Goal: Check status: Check status

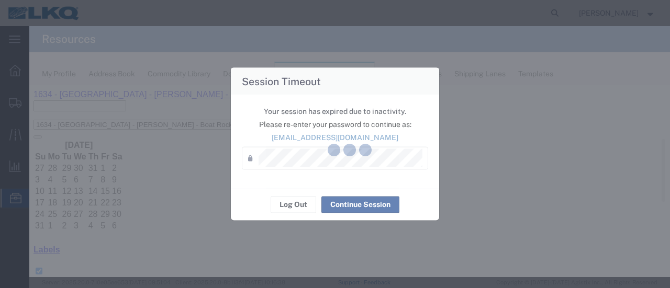
scroll to position [262, 0]
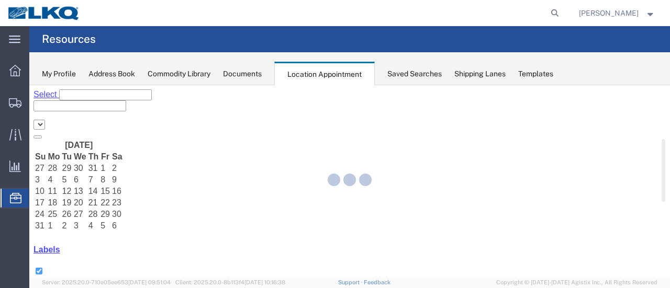
click at [81, 131] on div at bounding box center [349, 181] width 640 height 192
select select "28712"
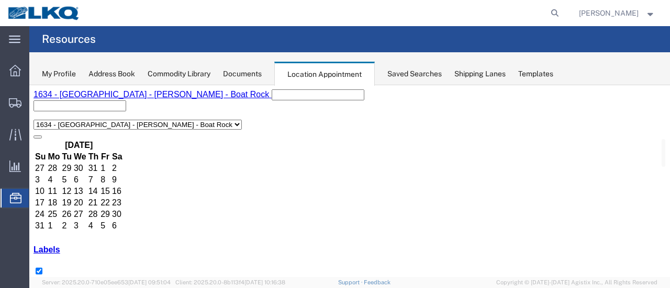
click at [0, 0] on span "Location Appointment" at bounding box center [0, 0] width 0 height 0
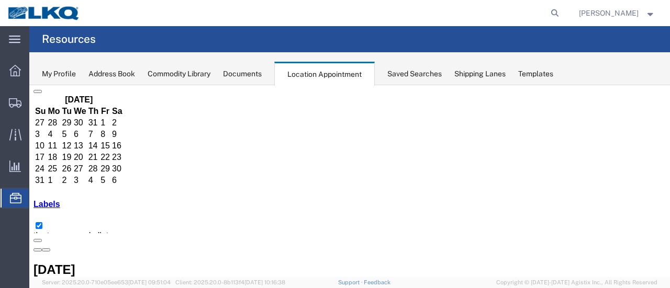
scroll to position [157, 0]
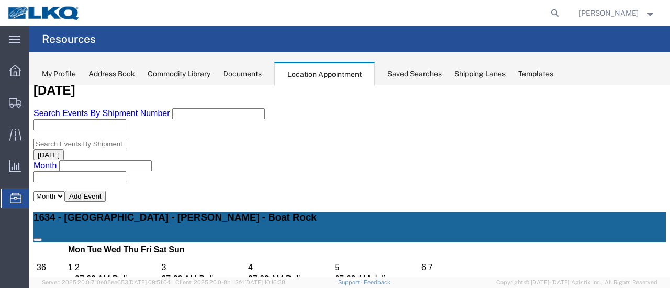
scroll to position [209, 0]
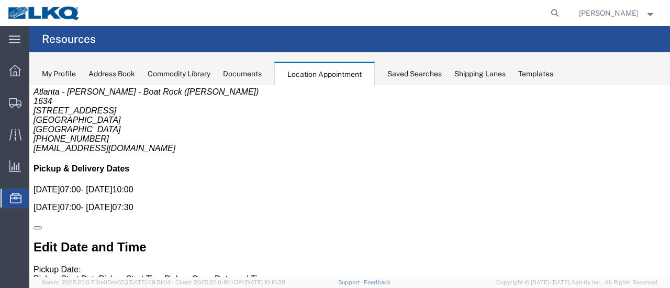
scroll to position [0, 0]
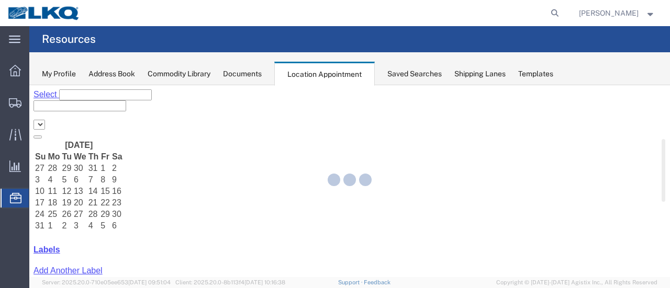
select select "28712"
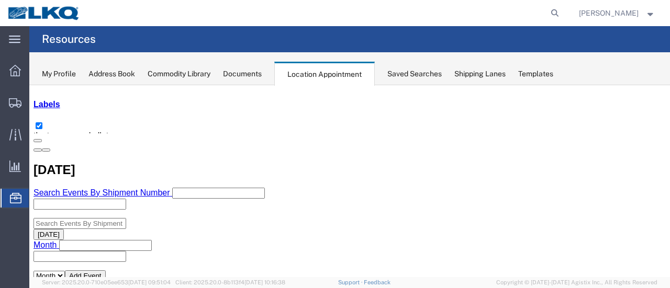
scroll to position [157, 0]
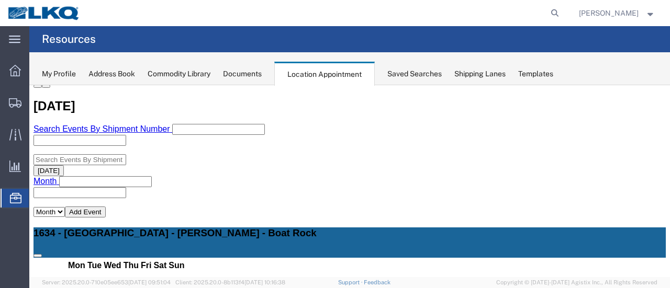
scroll to position [262, 0]
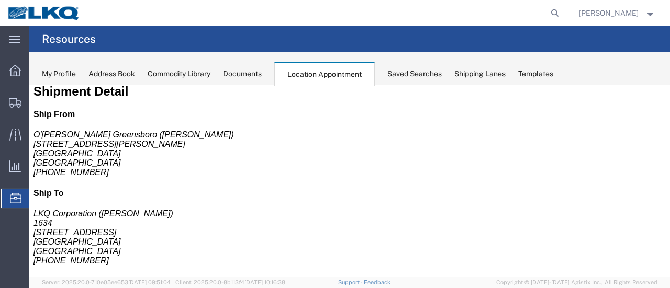
scroll to position [0, 0]
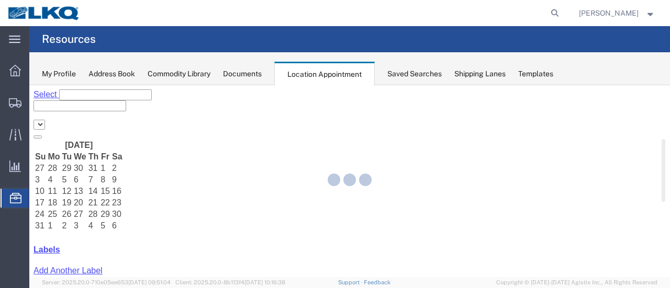
select select "28712"
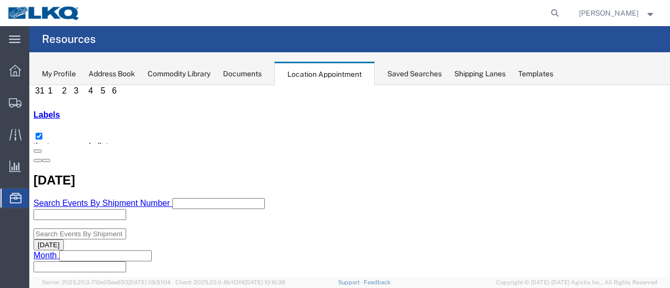
scroll to position [157, 0]
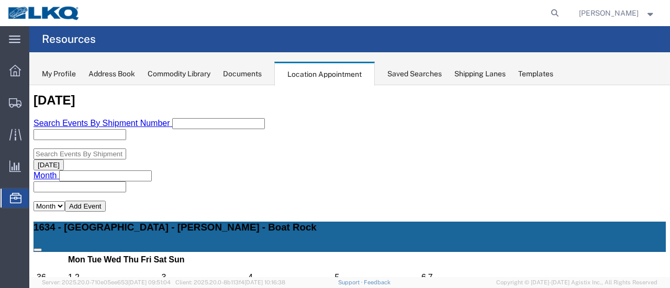
scroll to position [292, 0]
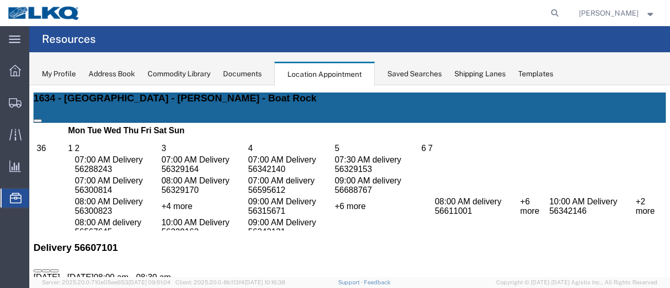
click at [71, 283] on link "56607101" at bounding box center [51, 287] width 37 height 9
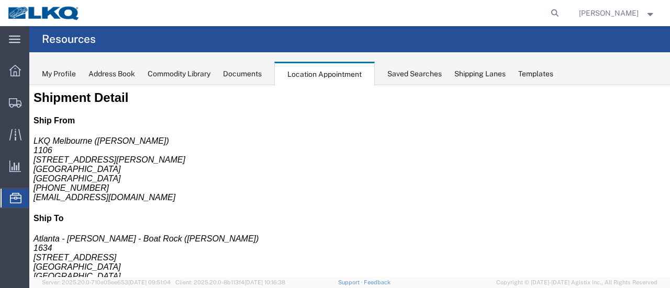
scroll to position [0, 0]
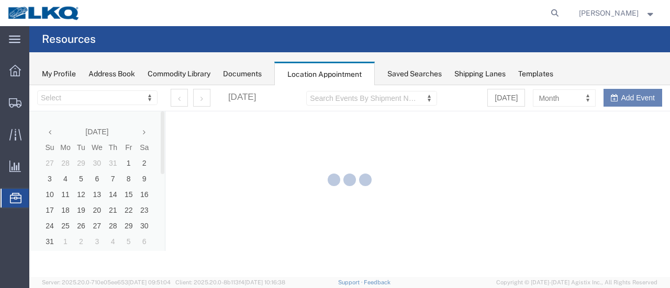
select select "28712"
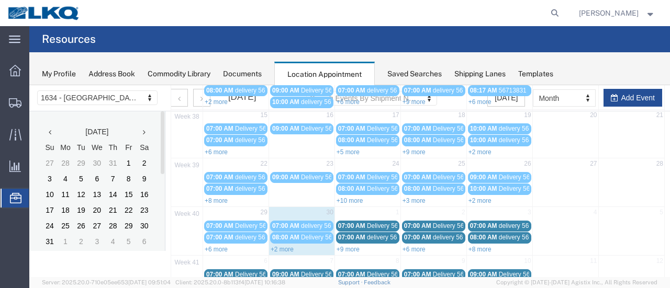
scroll to position [178, 0]
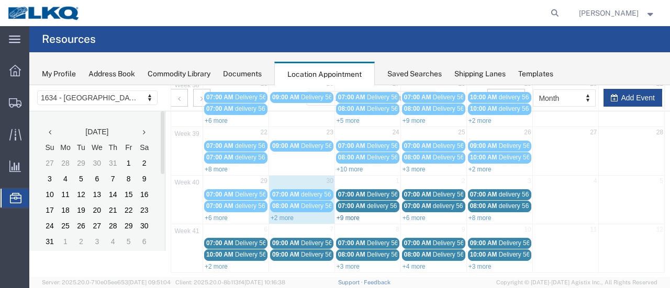
click at [356, 214] on link "+9 more" at bounding box center [347, 217] width 23 height 7
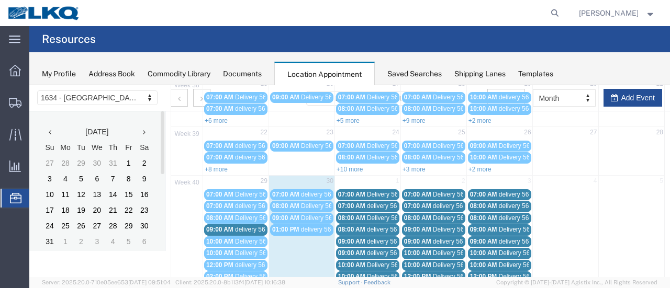
click at [347, 226] on span "08:00 AM" at bounding box center [351, 229] width 27 height 7
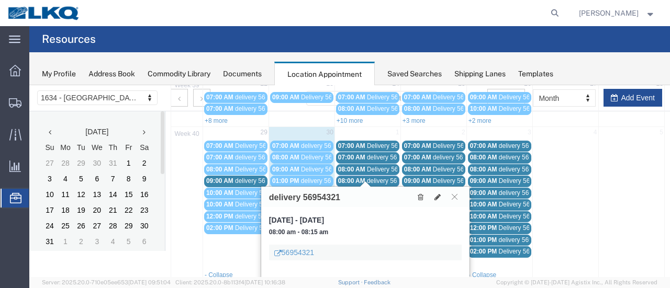
scroll to position [280, 0]
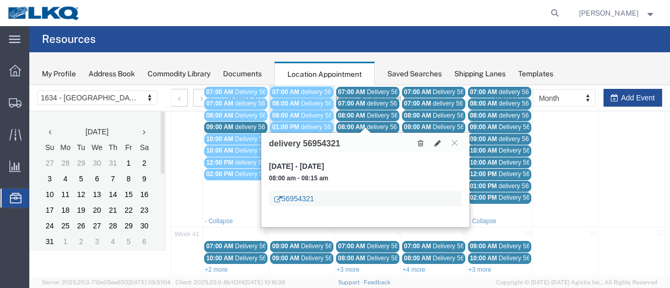
click at [302, 199] on link "56954321" at bounding box center [294, 199] width 40 height 10
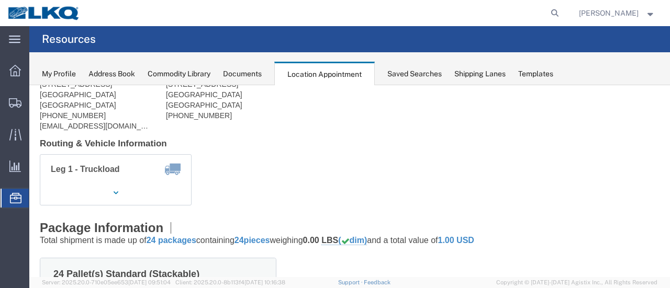
scroll to position [19, 0]
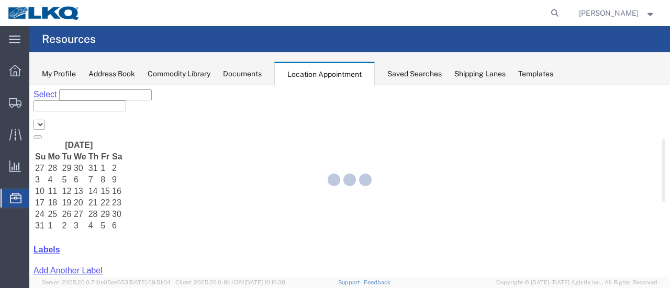
select select "28712"
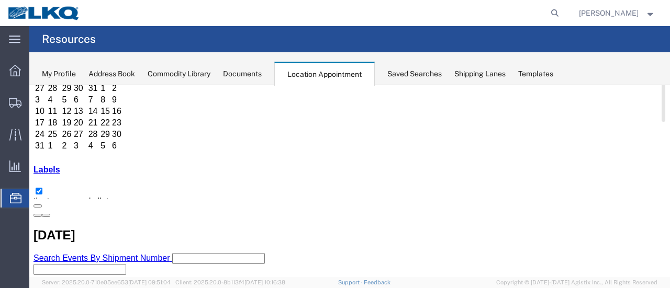
scroll to position [157, 0]
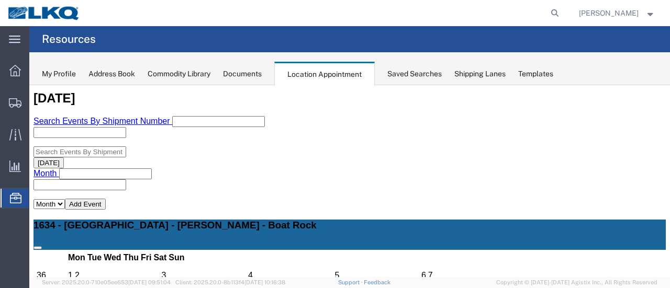
scroll to position [262, 0]
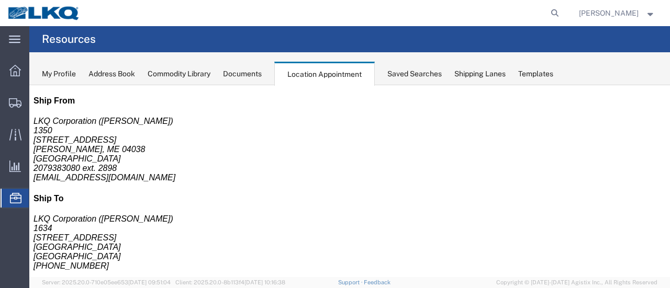
scroll to position [0, 0]
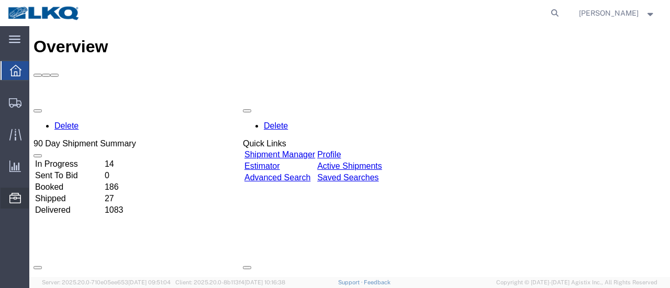
click at [0, 0] on span "Location Appointment" at bounding box center [0, 0] width 0 height 0
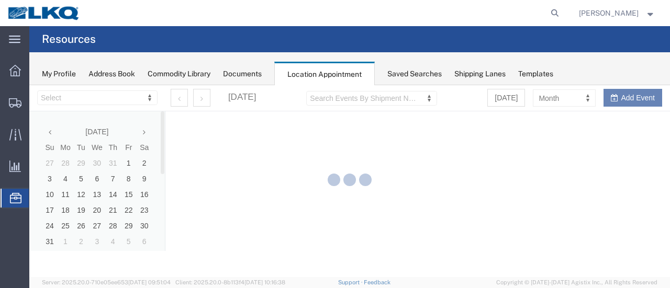
select select "28712"
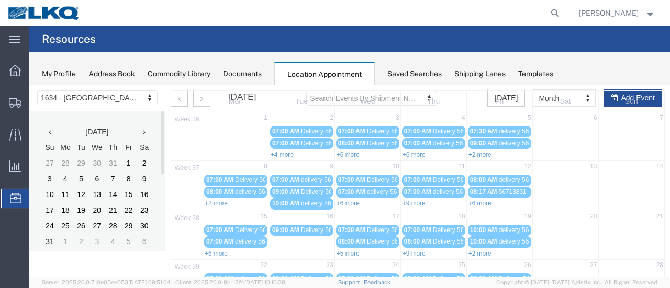
scroll to position [157, 0]
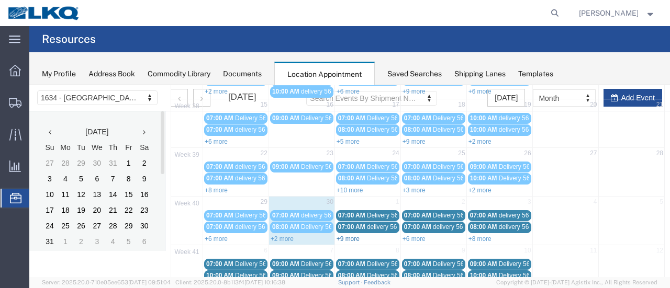
click at [353, 235] on link "+9 more" at bounding box center [347, 238] width 23 height 7
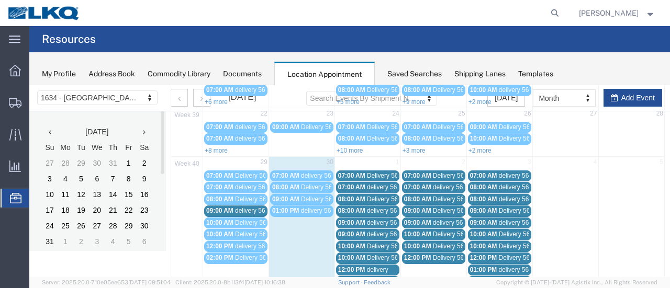
scroll to position [262, 0]
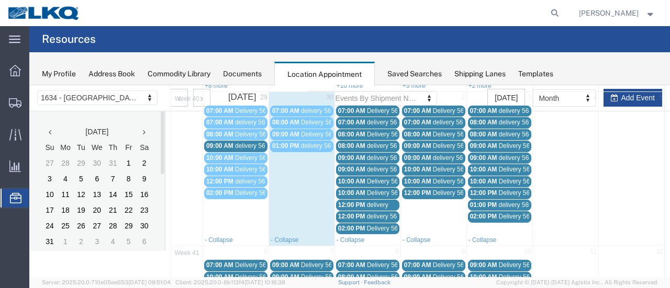
click at [351, 166] on span "09:00 AM" at bounding box center [351, 169] width 27 height 7
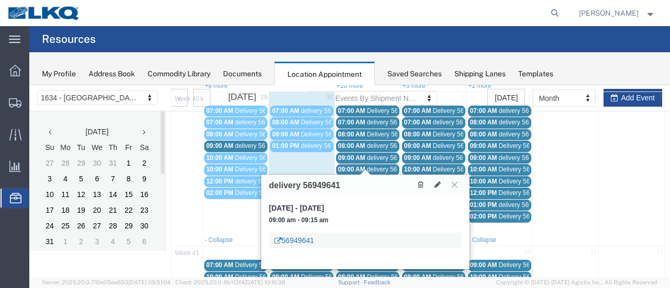
click at [308, 240] on link "56949641" at bounding box center [294, 240] width 40 height 10
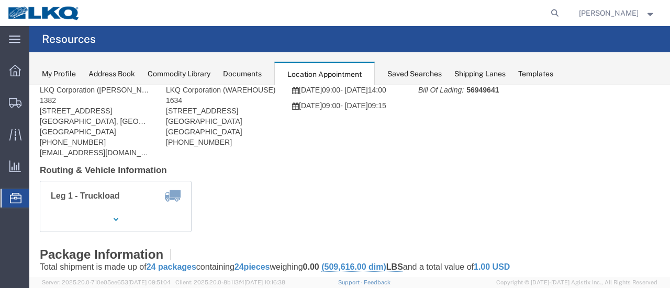
scroll to position [0, 0]
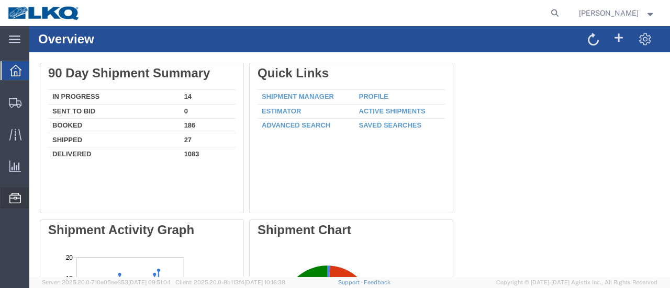
click at [0, 0] on span "Location Appointment" at bounding box center [0, 0] width 0 height 0
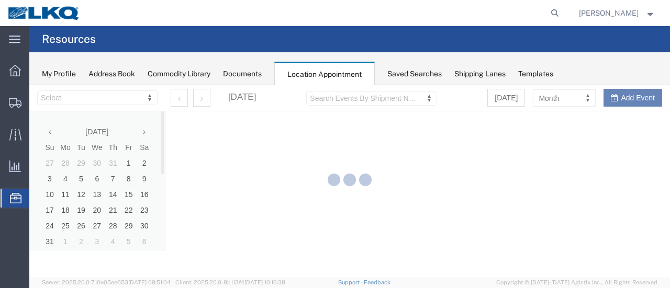
select select "28712"
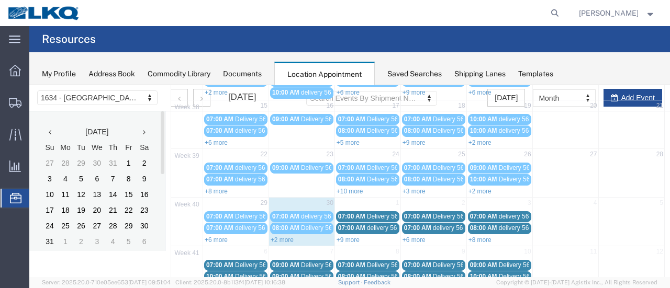
scroll to position [157, 0]
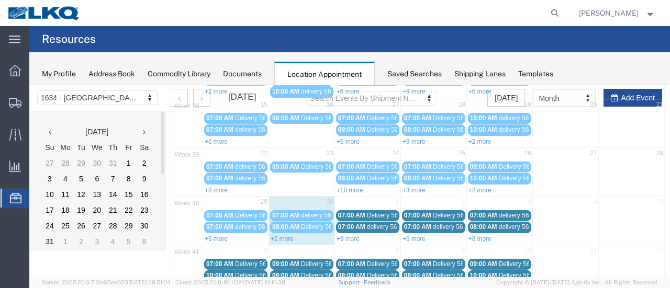
click at [348, 237] on div "+9 more" at bounding box center [367, 238] width 65 height 10
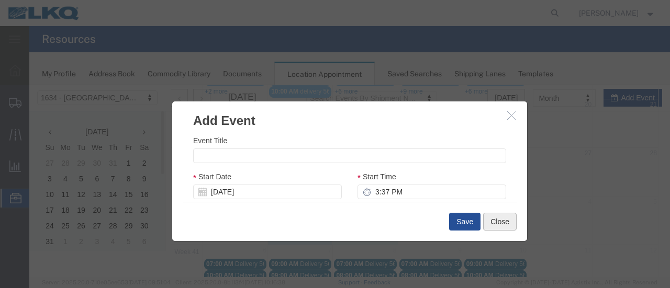
click at [501, 225] on button "Close" at bounding box center [499, 222] width 33 height 18
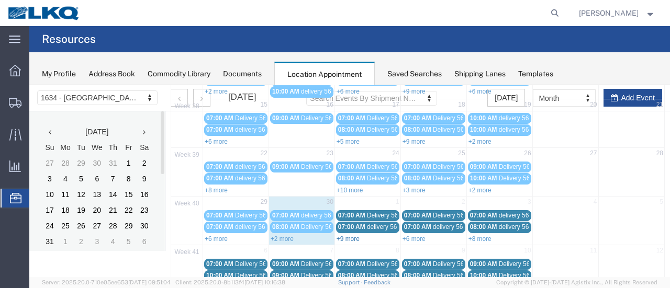
click at [345, 235] on link "+9 more" at bounding box center [347, 238] width 23 height 7
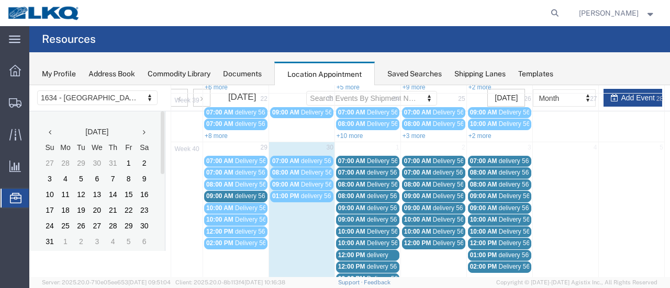
scroll to position [280, 0]
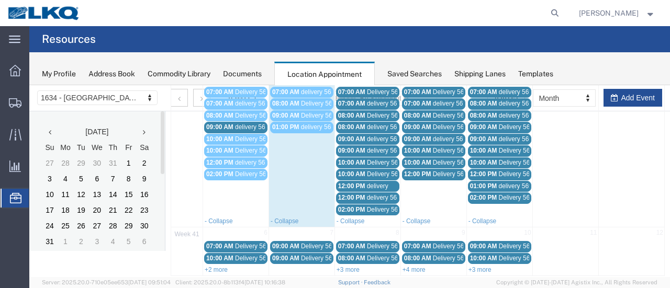
click at [347, 159] on span "10:00 AM" at bounding box center [351, 162] width 27 height 7
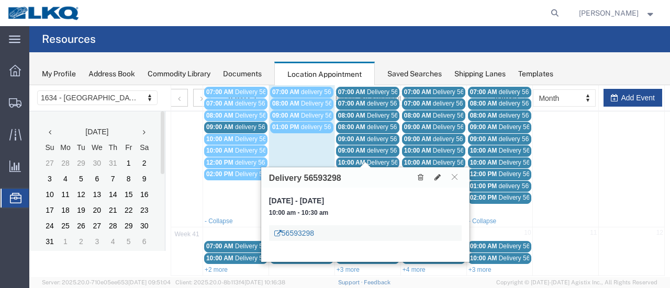
click at [299, 232] on link "56593298" at bounding box center [294, 233] width 40 height 10
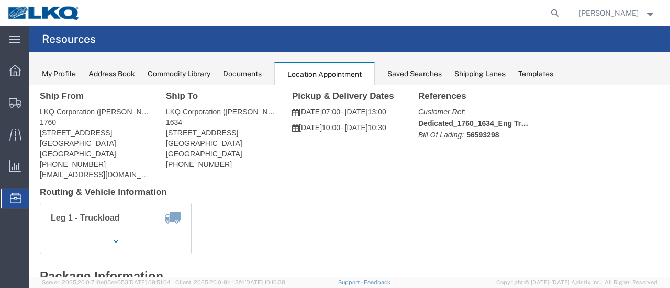
scroll to position [0, 0]
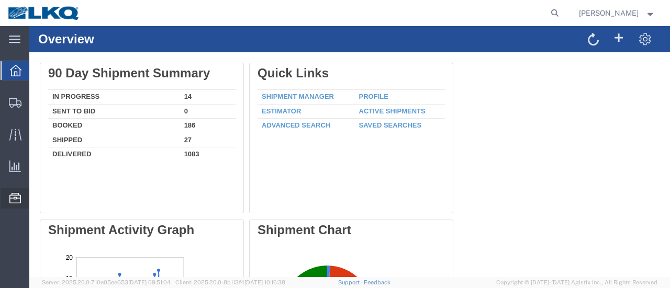
click at [0, 0] on span "Location Appointment" at bounding box center [0, 0] width 0 height 0
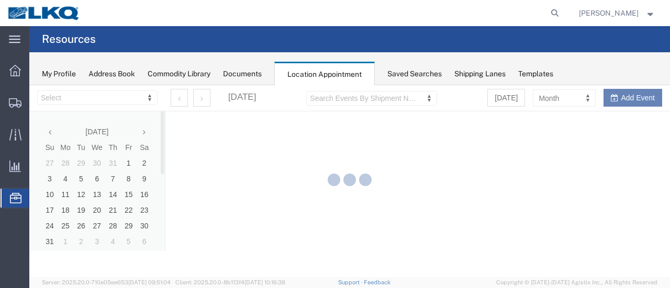
select select "28712"
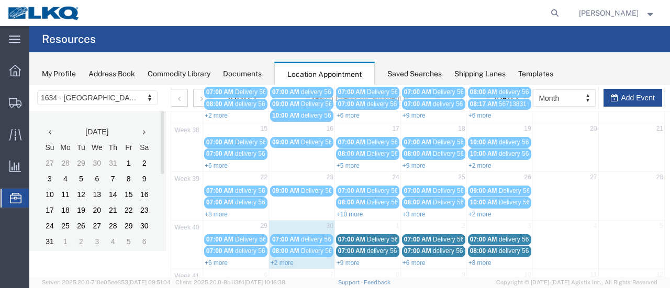
scroll to position [178, 0]
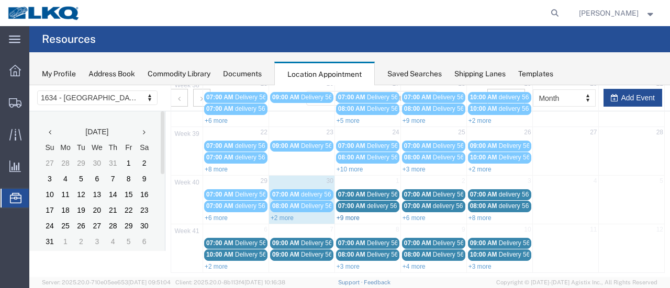
click at [345, 214] on link "+9 more" at bounding box center [347, 217] width 23 height 7
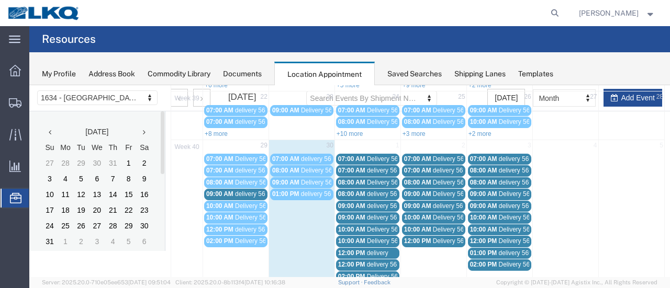
scroll to position [230, 0]
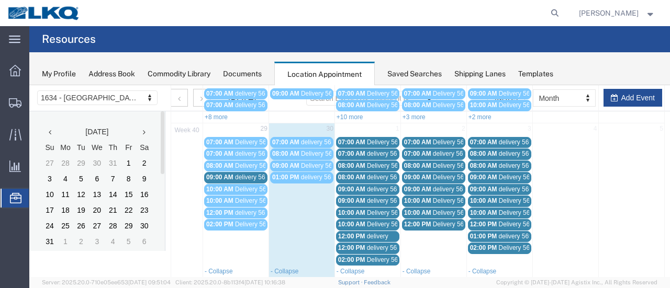
click at [348, 221] on span "10:00 AM" at bounding box center [351, 224] width 27 height 7
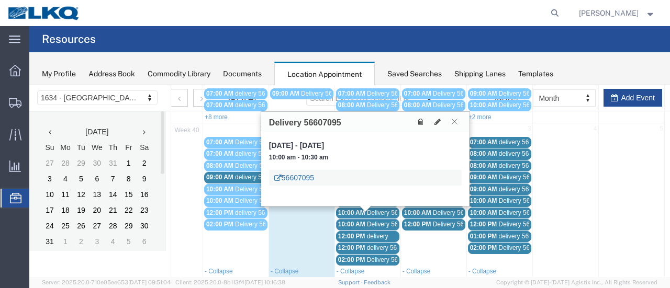
click at [311, 176] on link "56607095" at bounding box center [294, 178] width 40 height 10
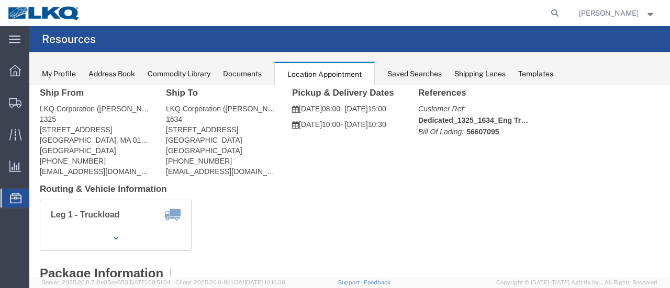
scroll to position [21, 0]
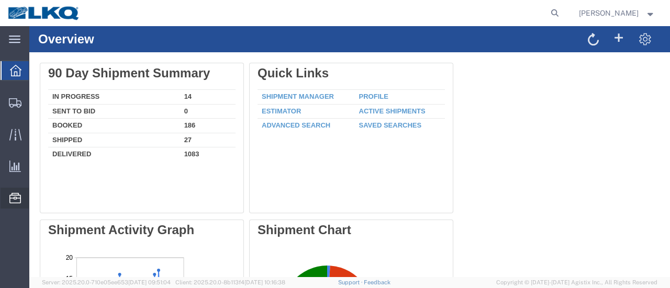
click at [0, 0] on span "Location Appointment" at bounding box center [0, 0] width 0 height 0
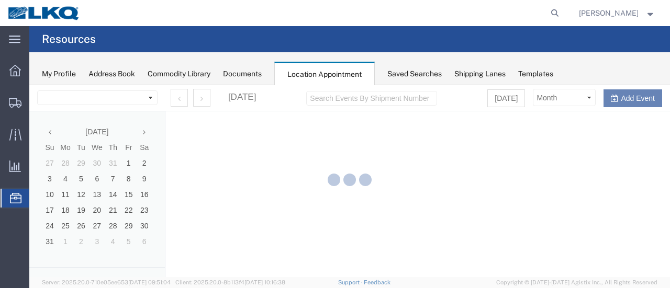
select select "28712"
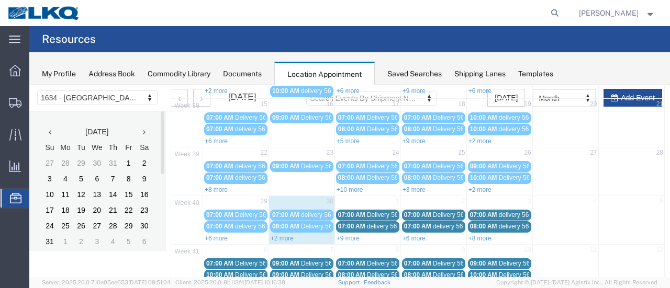
scroll to position [178, 0]
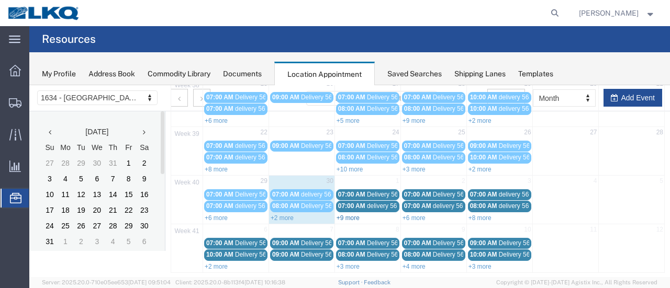
click at [347, 214] on link "+9 more" at bounding box center [347, 217] width 23 height 7
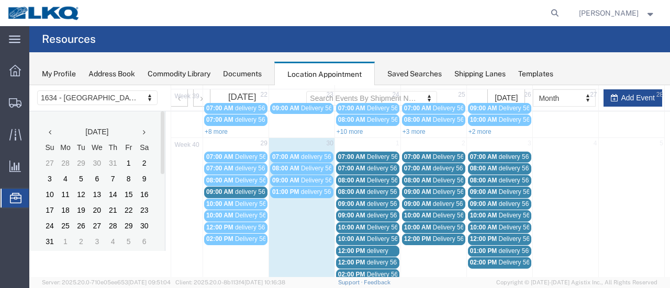
scroll to position [280, 0]
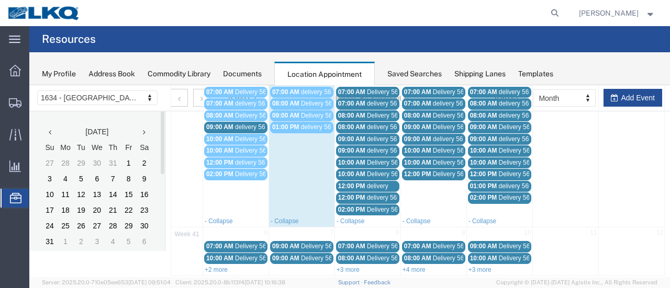
click at [353, 171] on span "10:00 AM" at bounding box center [351, 174] width 27 height 7
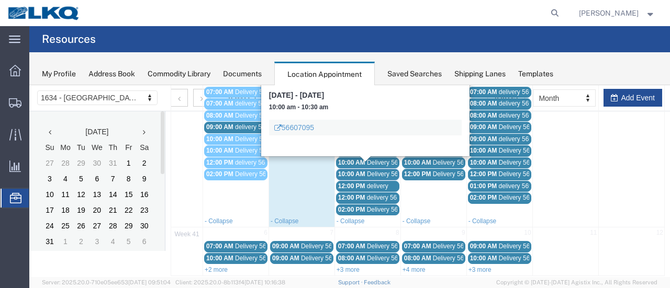
click at [357, 183] on span "12:00 PM" at bounding box center [351, 186] width 27 height 7
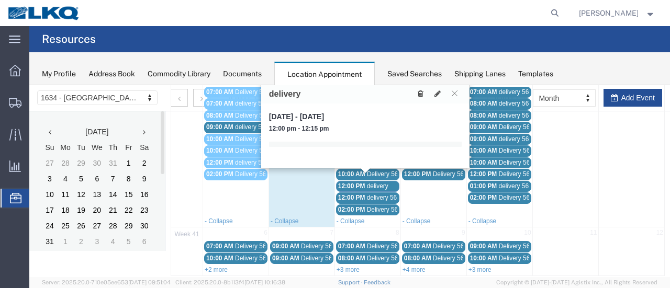
scroll to position [228, 0]
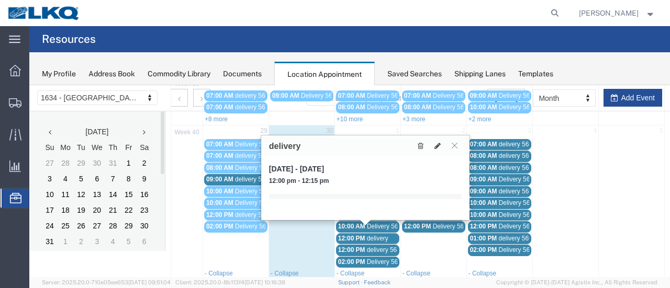
click at [367, 235] on span "delivery" at bounding box center [377, 238] width 21 height 7
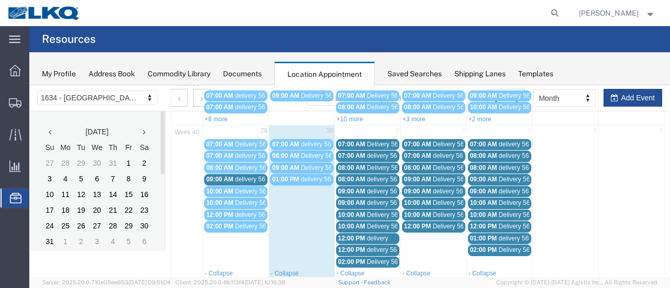
click at [363, 235] on div "12:00 PM delivery" at bounding box center [367, 239] width 59 height 8
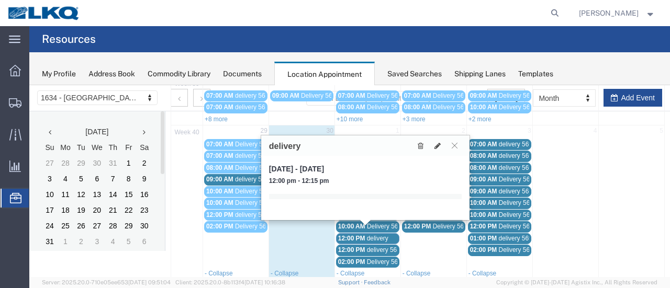
click at [361, 246] on span "12:00 PM" at bounding box center [351, 249] width 27 height 7
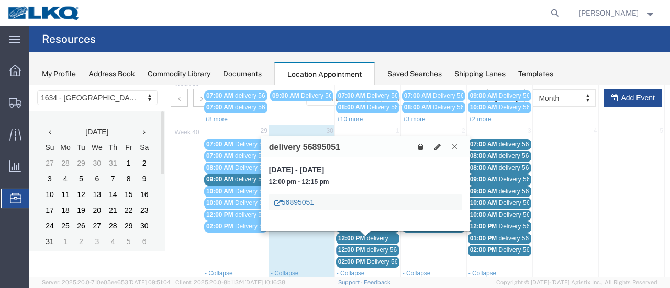
click at [302, 203] on link "56895051" at bounding box center [294, 202] width 40 height 10
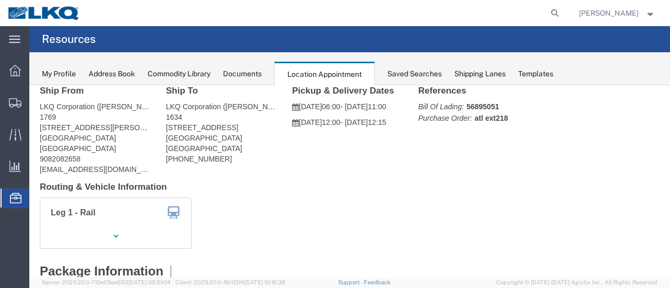
scroll to position [0, 0]
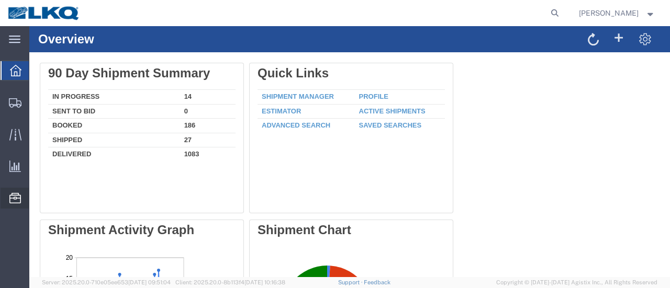
click at [0, 0] on span "Location Appointment" at bounding box center [0, 0] width 0 height 0
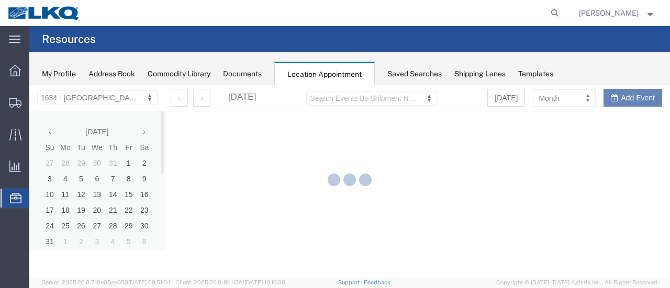
select select "28712"
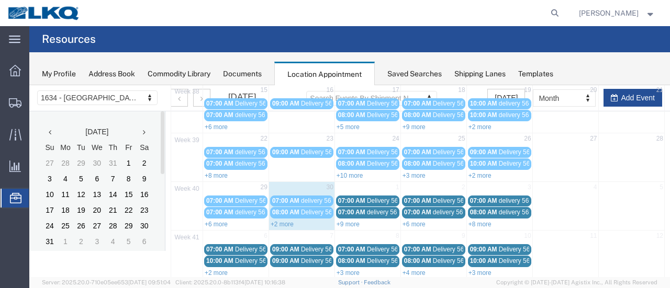
scroll to position [178, 0]
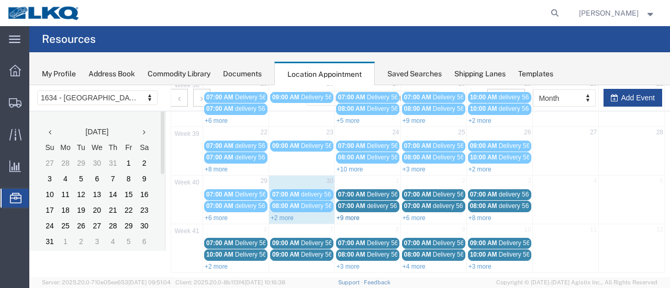
click at [340, 214] on link "+9 more" at bounding box center [347, 217] width 23 height 7
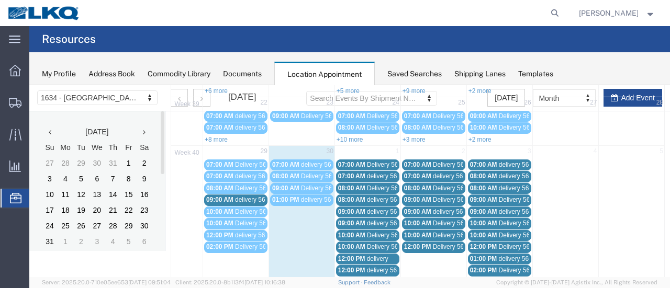
scroll to position [230, 0]
